Goal: Information Seeking & Learning: Learn about a topic

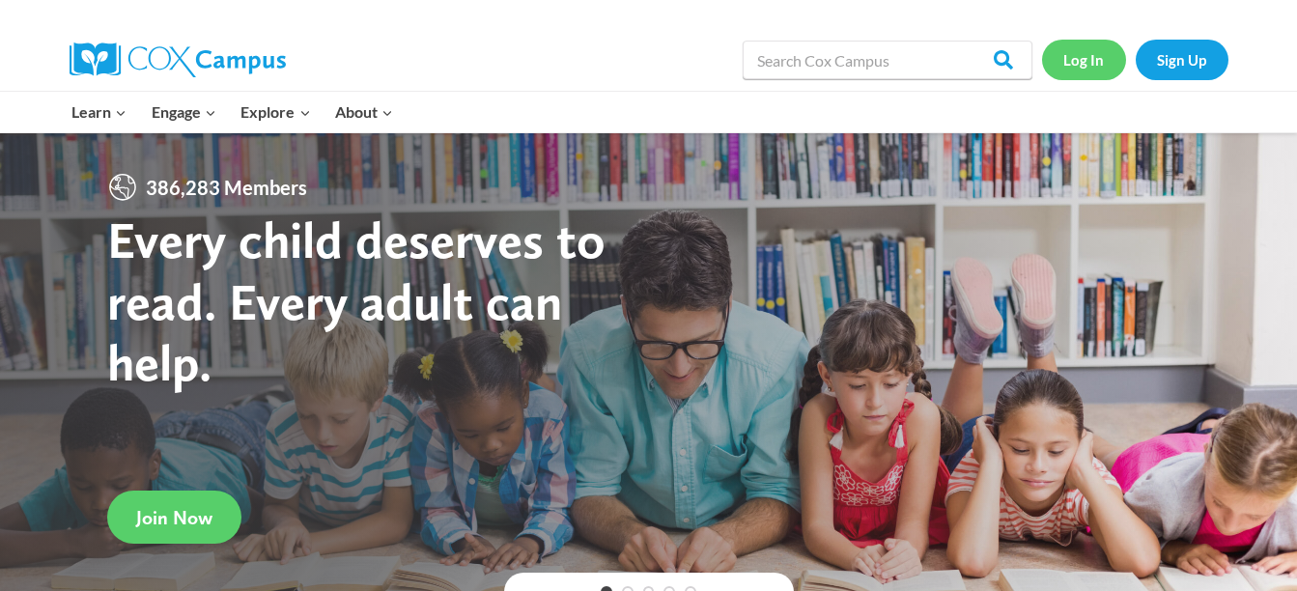
click at [1084, 66] on link "Log In" at bounding box center [1084, 60] width 84 height 40
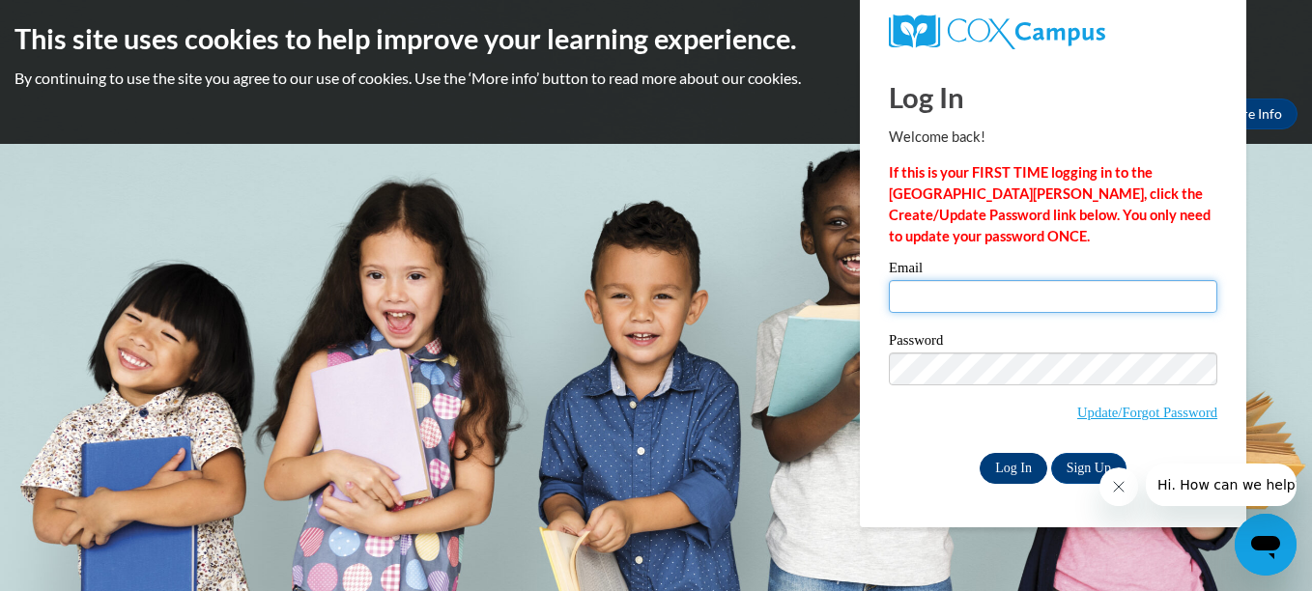
type input "[PERSON_NAME][EMAIL_ADDRESS][PERSON_NAME][DOMAIN_NAME]"
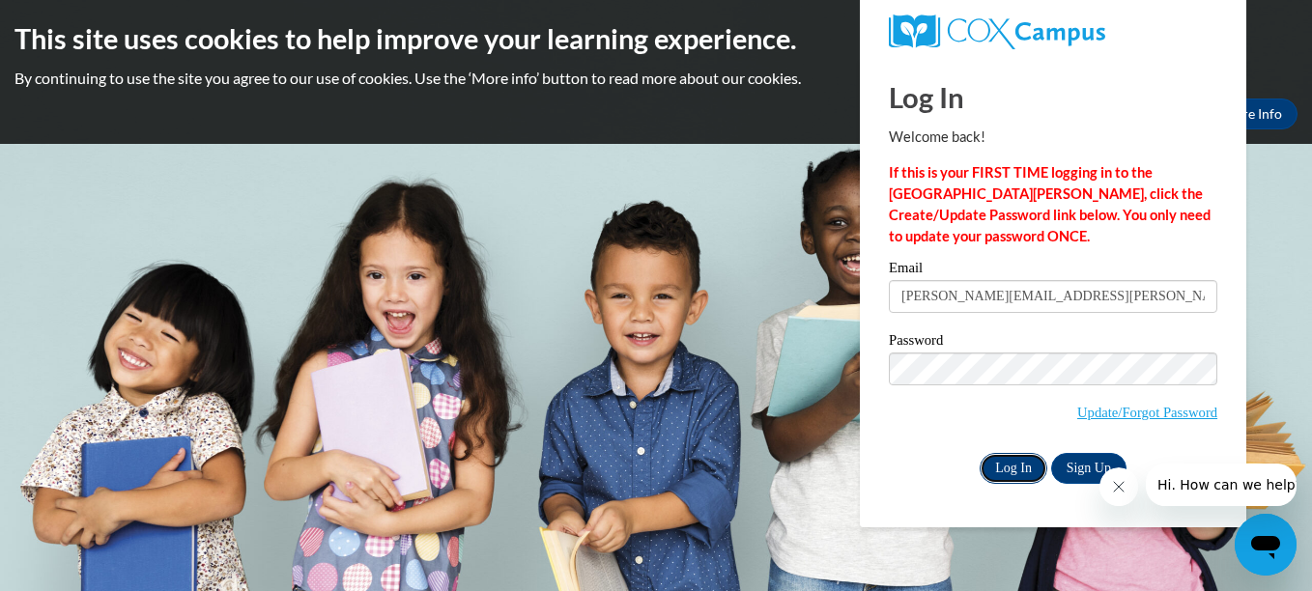
click at [1012, 466] on input "Log In" at bounding box center [1014, 468] width 68 height 31
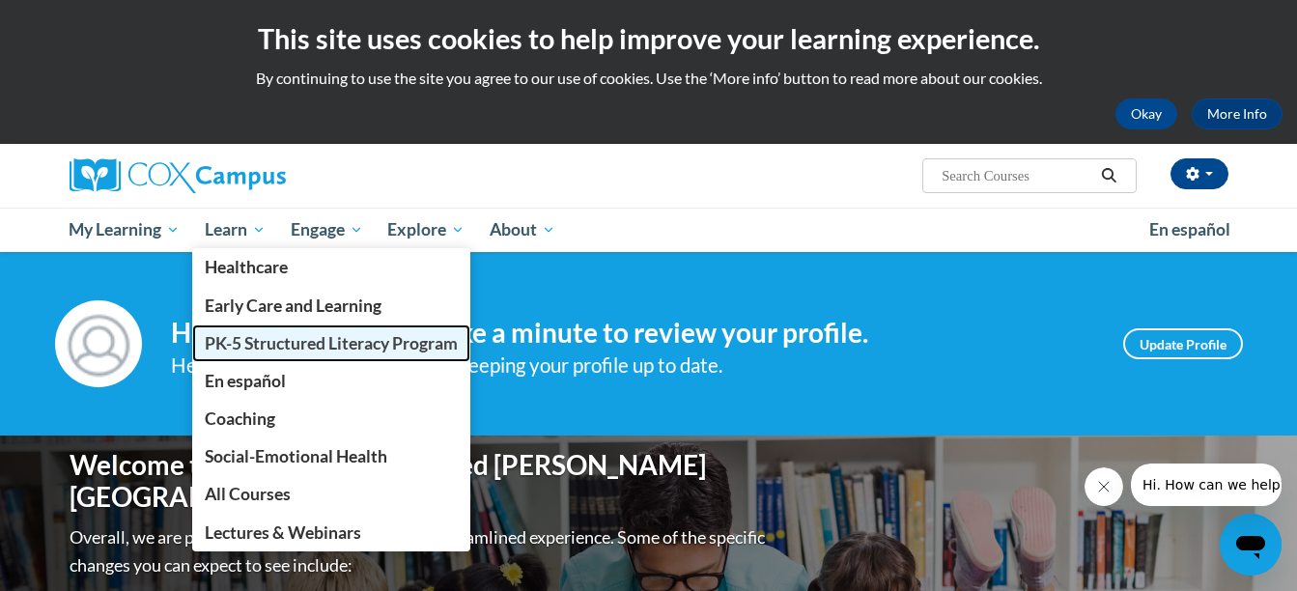
click at [240, 349] on span "PK-5 Structured Literacy Program" at bounding box center [331, 343] width 253 height 20
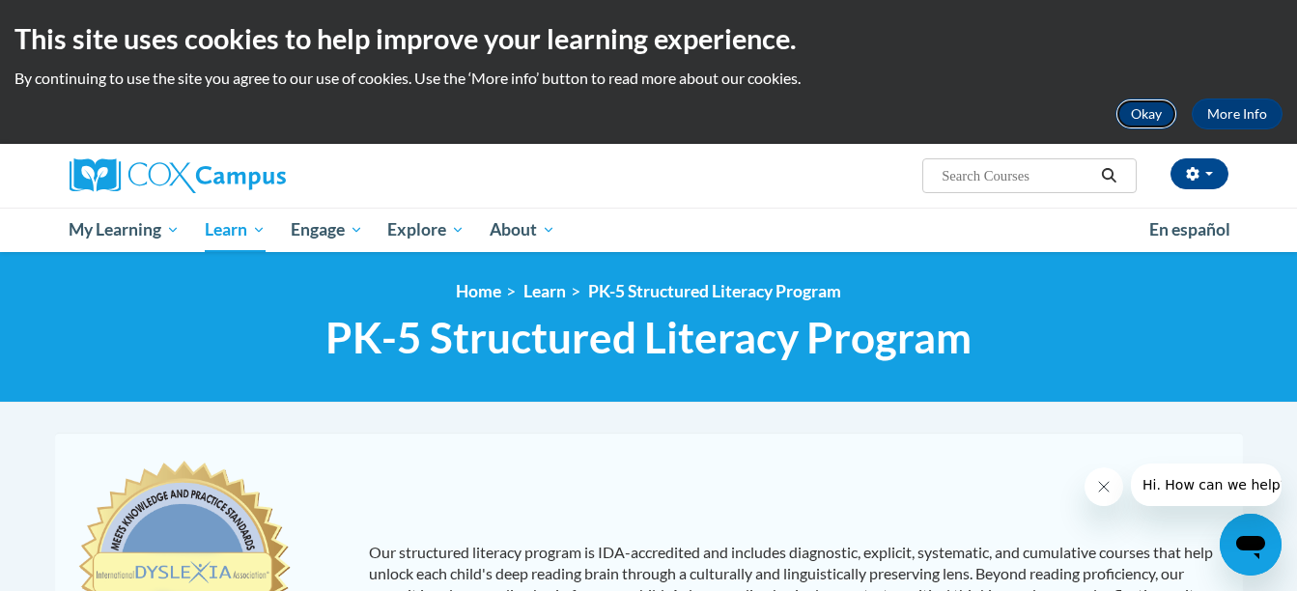
click at [1153, 117] on button "Okay" at bounding box center [1147, 114] width 62 height 31
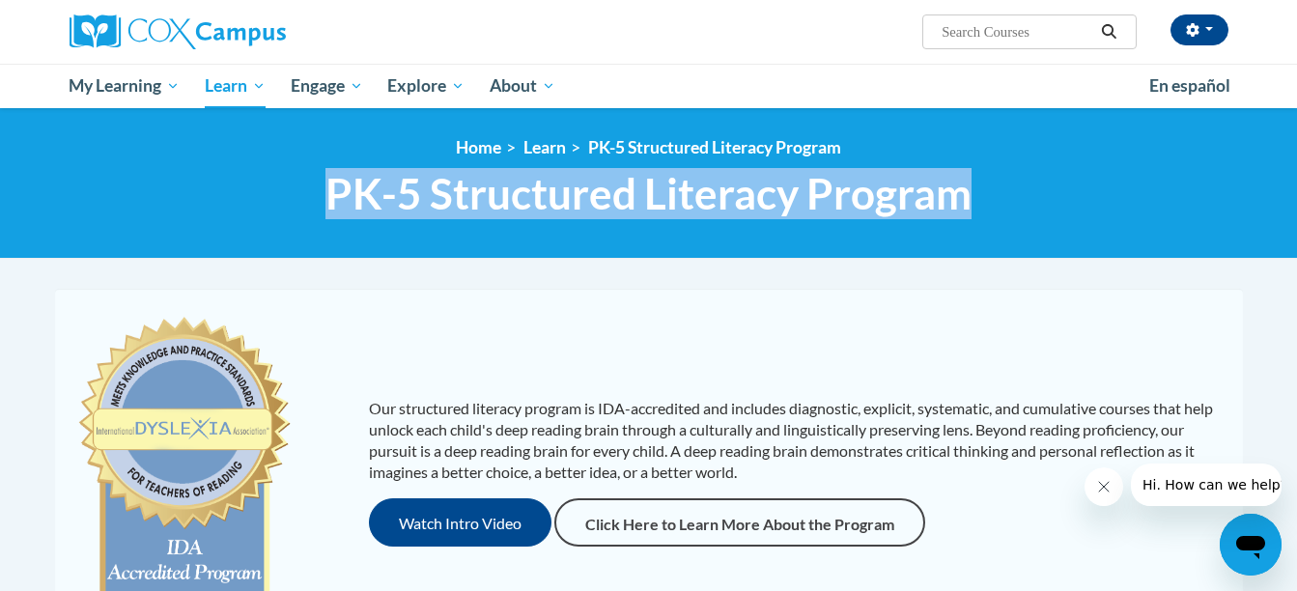
drag, startPoint x: 323, startPoint y: 188, endPoint x: 979, endPoint y: 183, distance: 656.0
click at [979, 183] on h1 "PK-5 Structured Literacy Program PK-5 Structured Literacy Program" at bounding box center [649, 193] width 1188 height 51
copy span "PK-5 Structured Literacy Program"
